Goal: Task Accomplishment & Management: Use online tool/utility

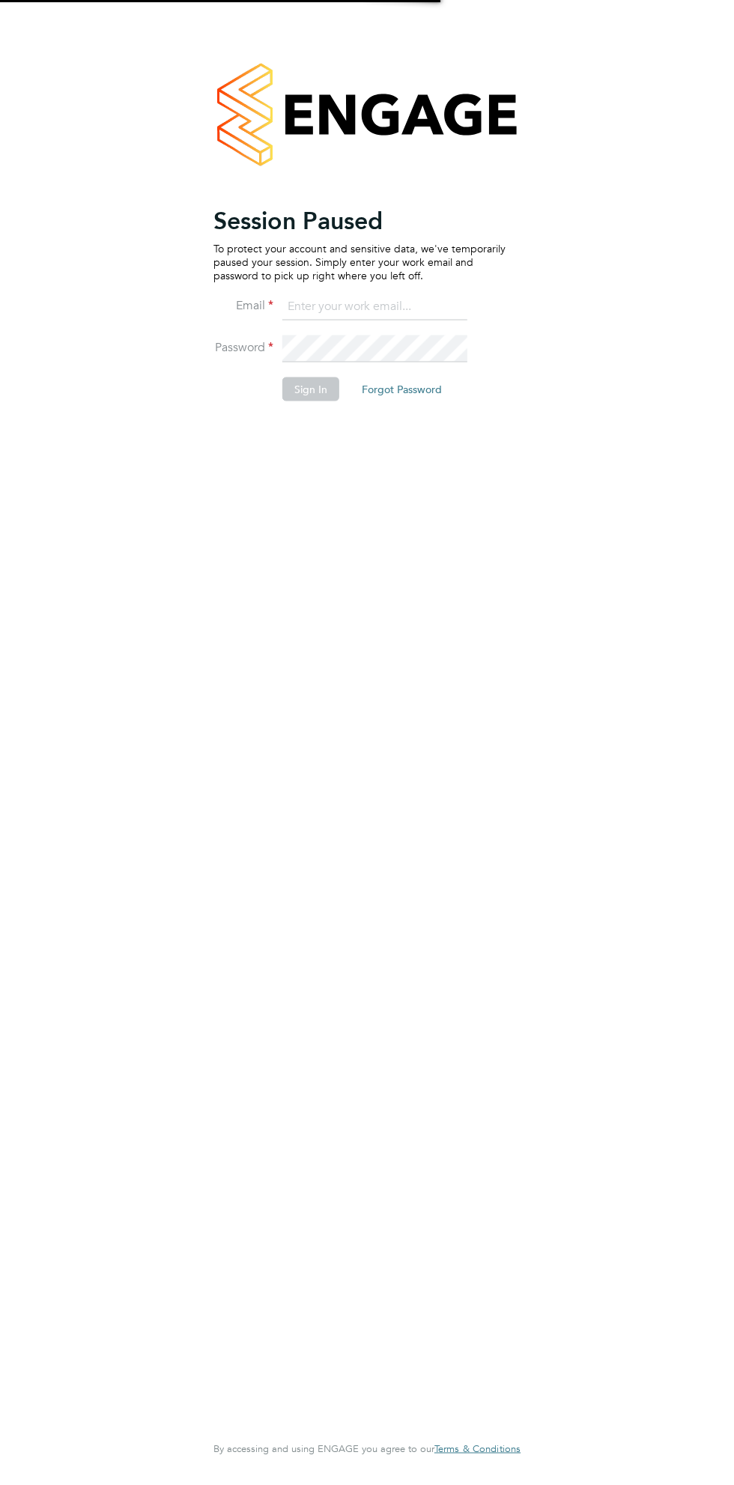
type input "[EMAIL_ADDRESS][DOMAIN_NAME]"
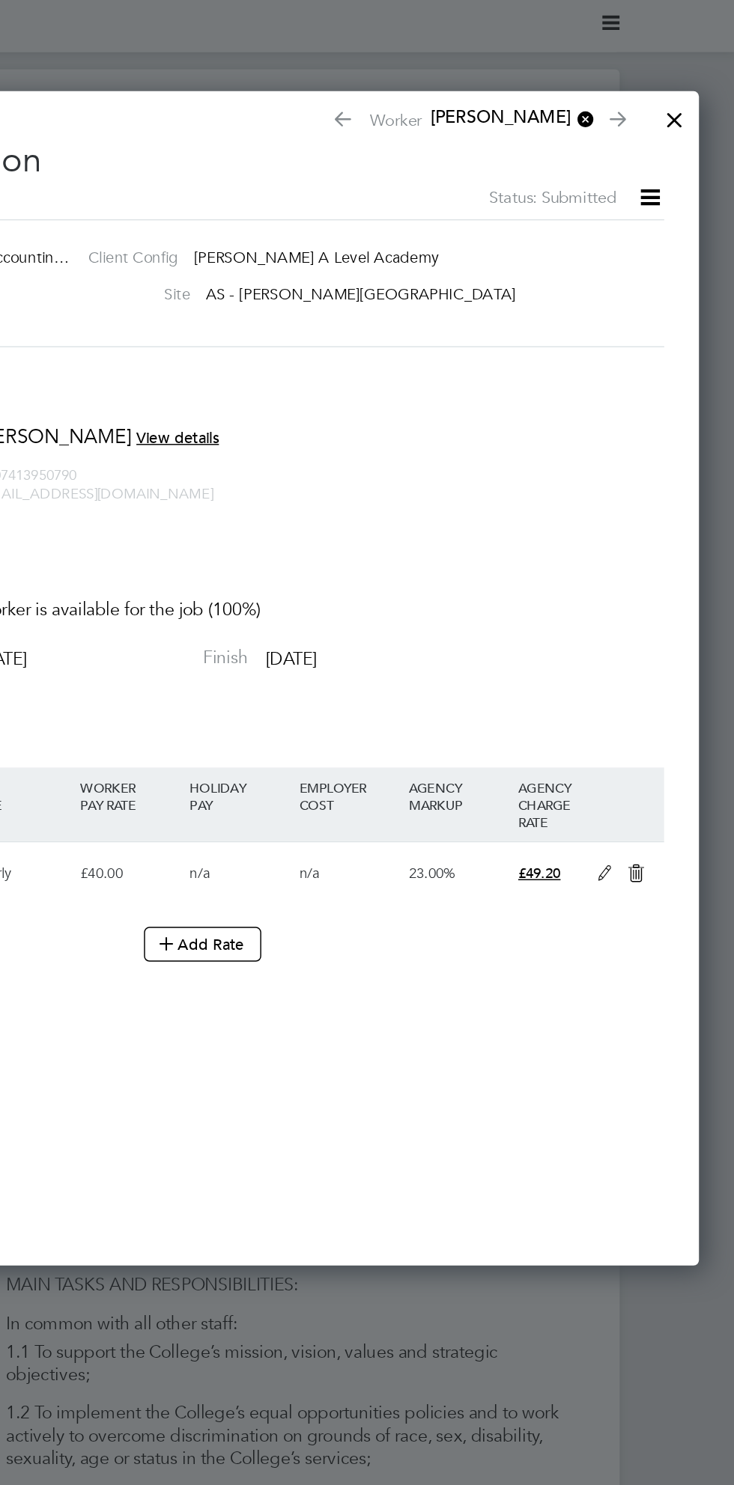
click at [684, 138] on icon at bounding box center [675, 136] width 19 height 19
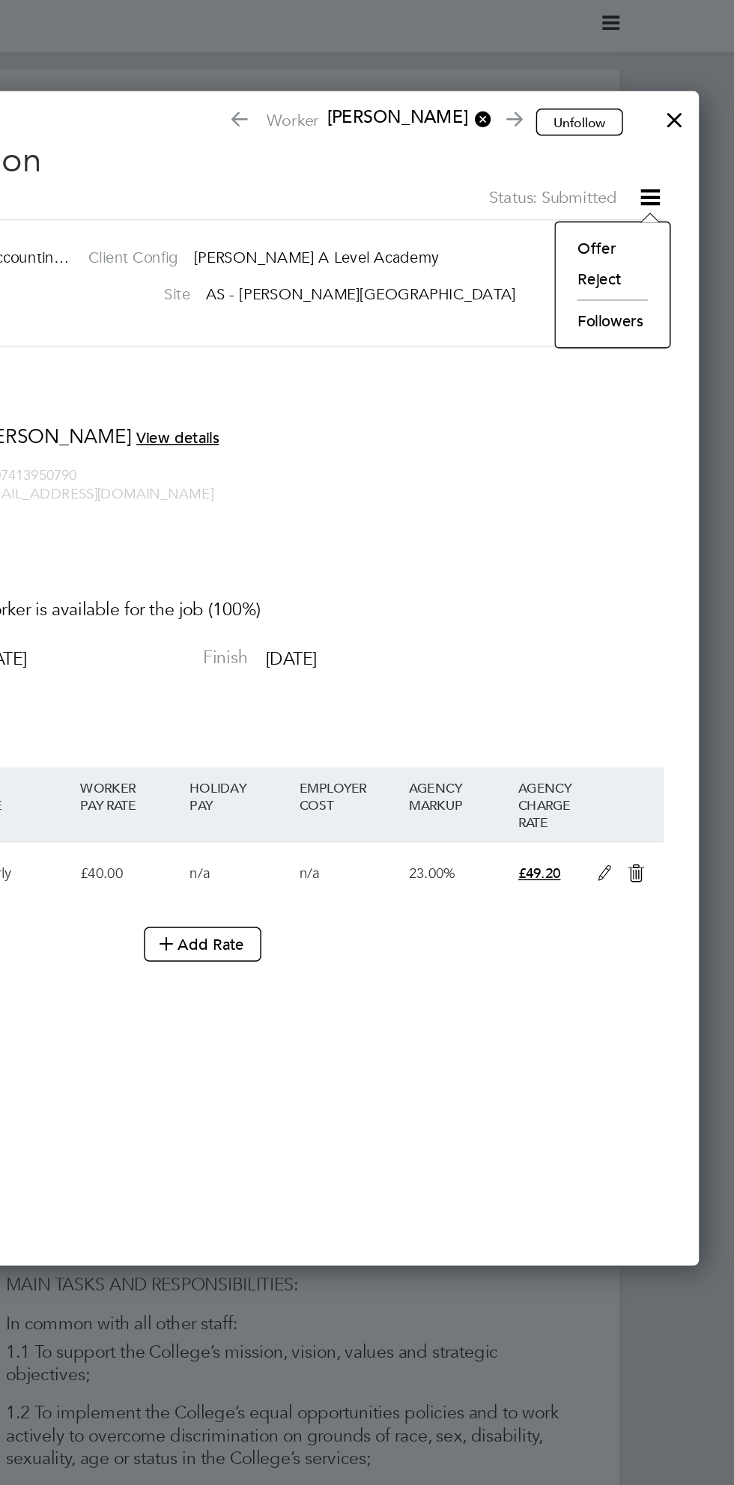
click at [657, 171] on li "Offer" at bounding box center [650, 171] width 64 height 21
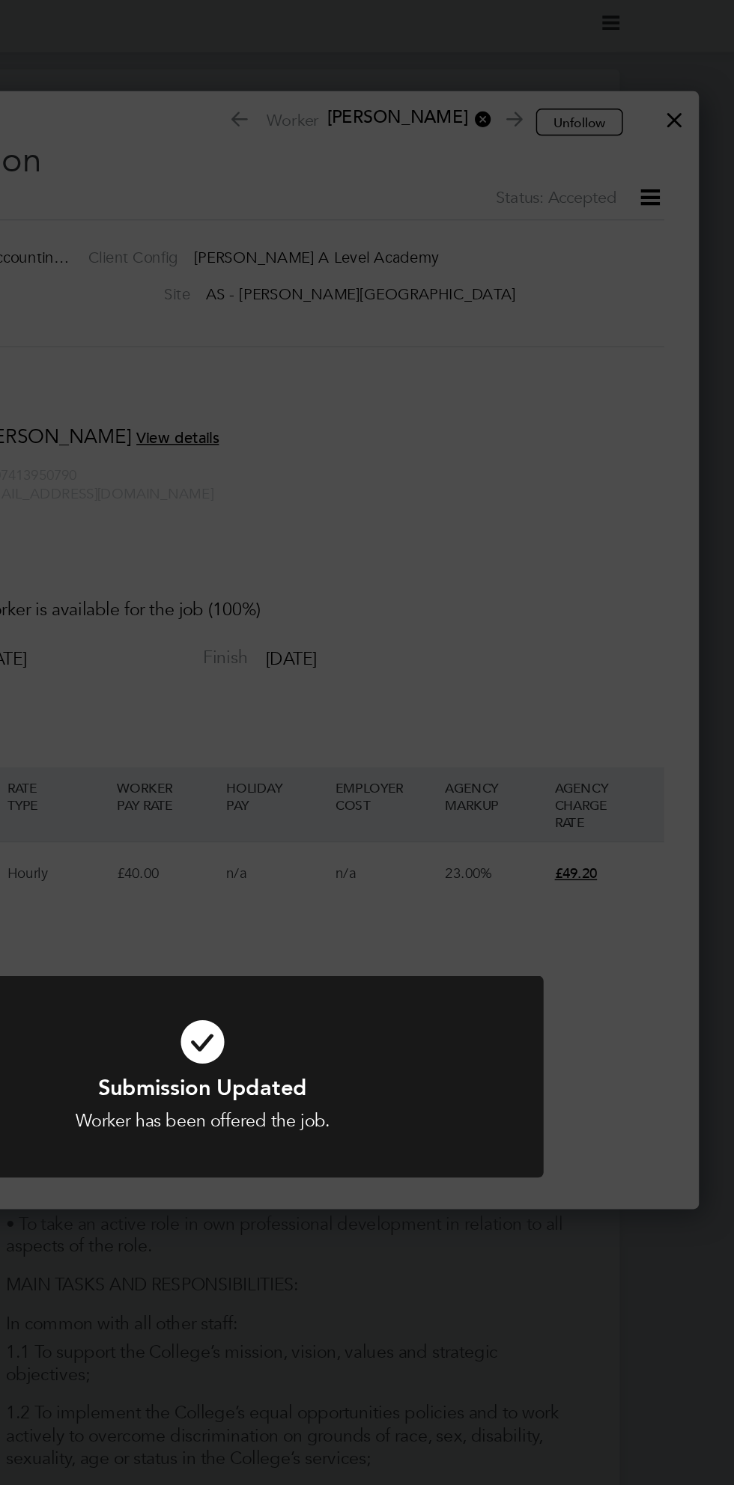
click at [645, 245] on div "Submission Updated Worker has been offered the job. Cancel Okay" at bounding box center [367, 742] width 734 height 1485
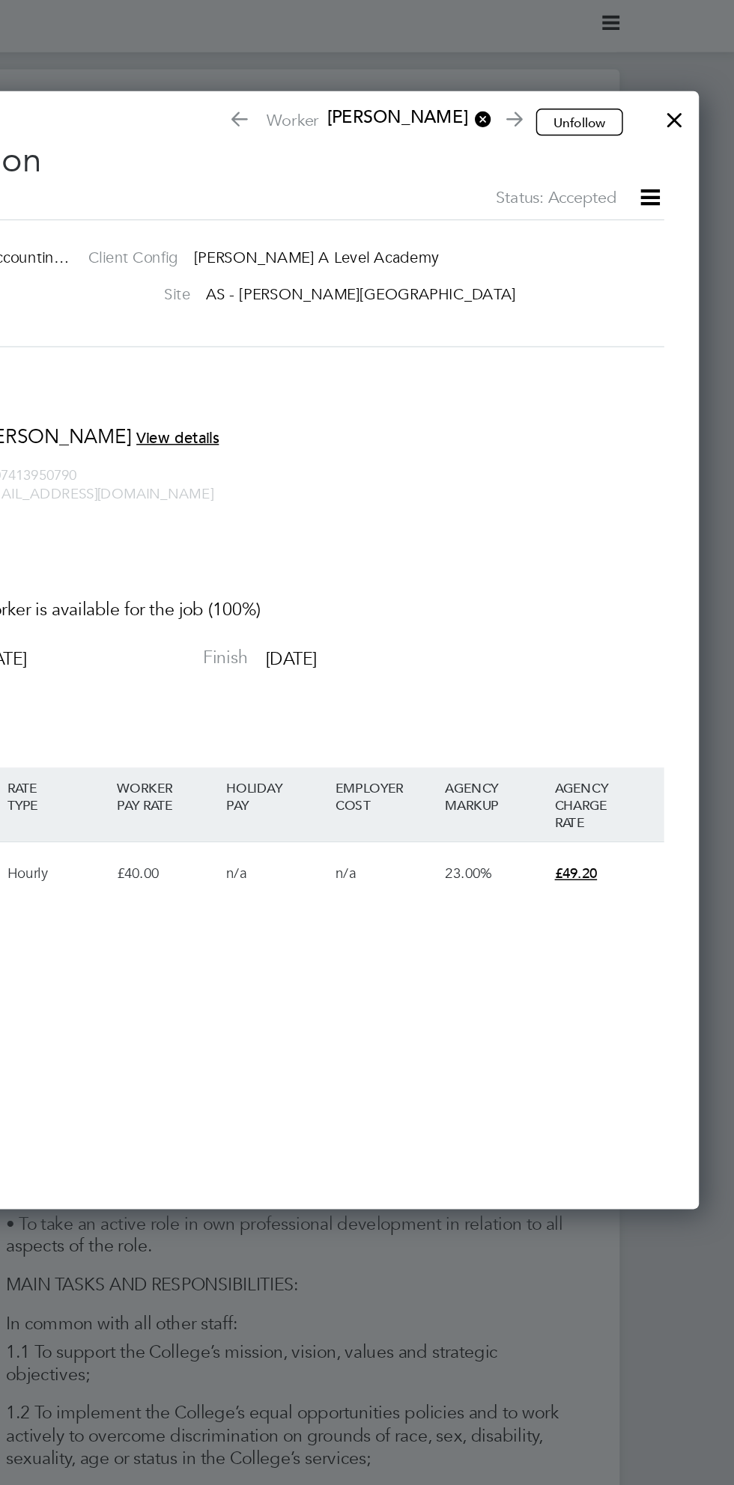
click at [690, 85] on div at bounding box center [691, 79] width 27 height 27
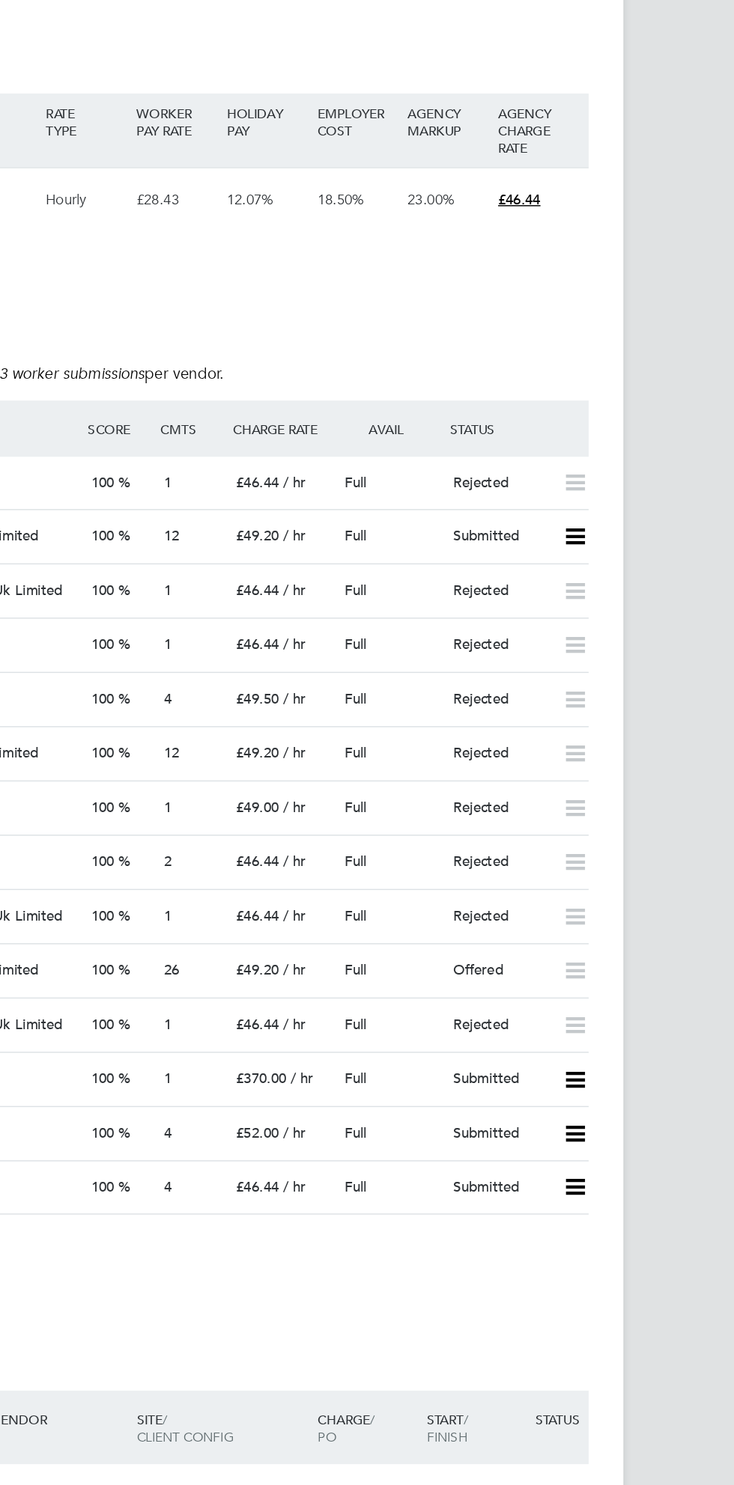
scroll to position [2477, 0]
click at [626, 539] on icon at bounding box center [621, 541] width 19 height 12
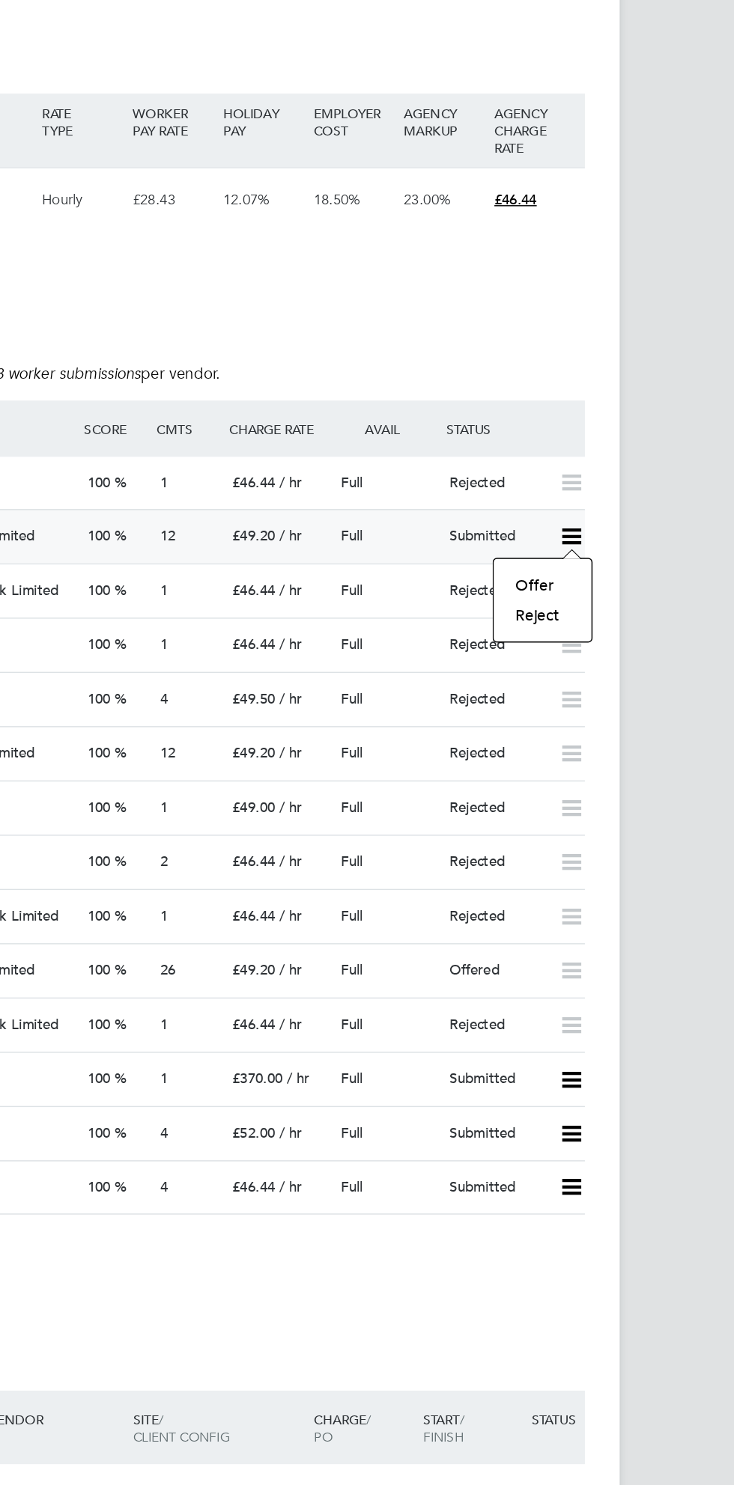
click at [620, 594] on li "Reject" at bounding box center [601, 594] width 52 height 21
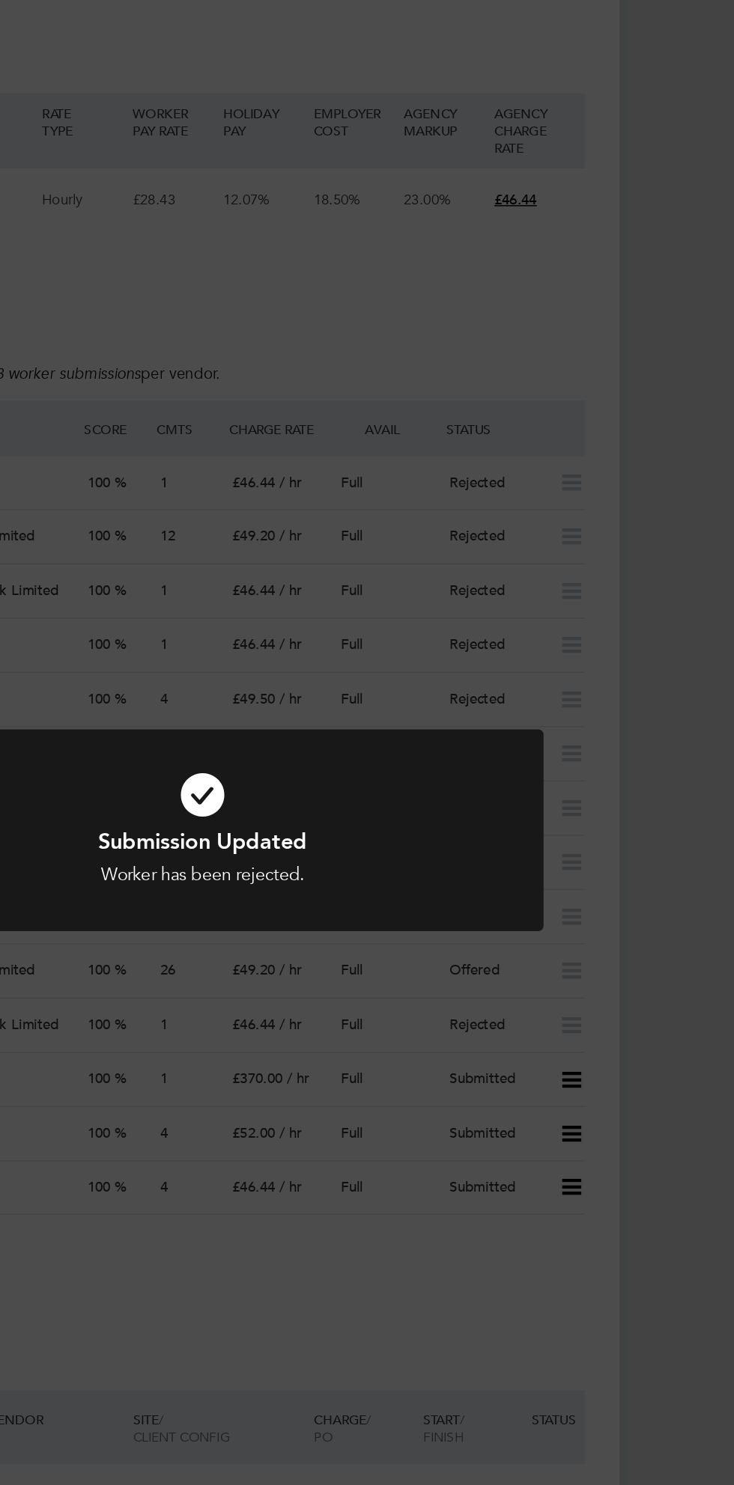
scroll to position [44, 84]
